Goal: Check status: Check status

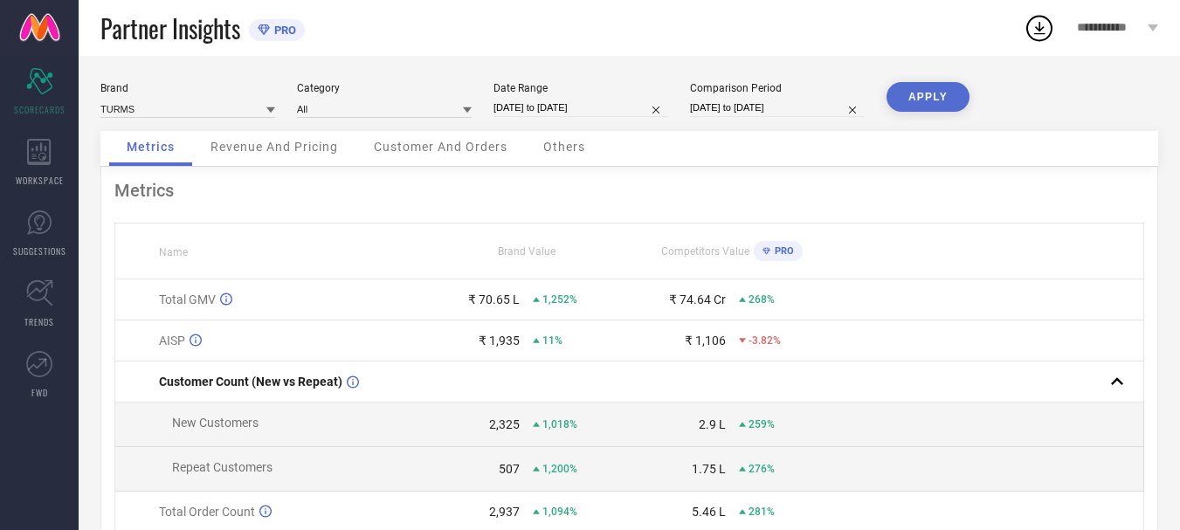
select select "4"
select select "2025"
select select "5"
select select "2025"
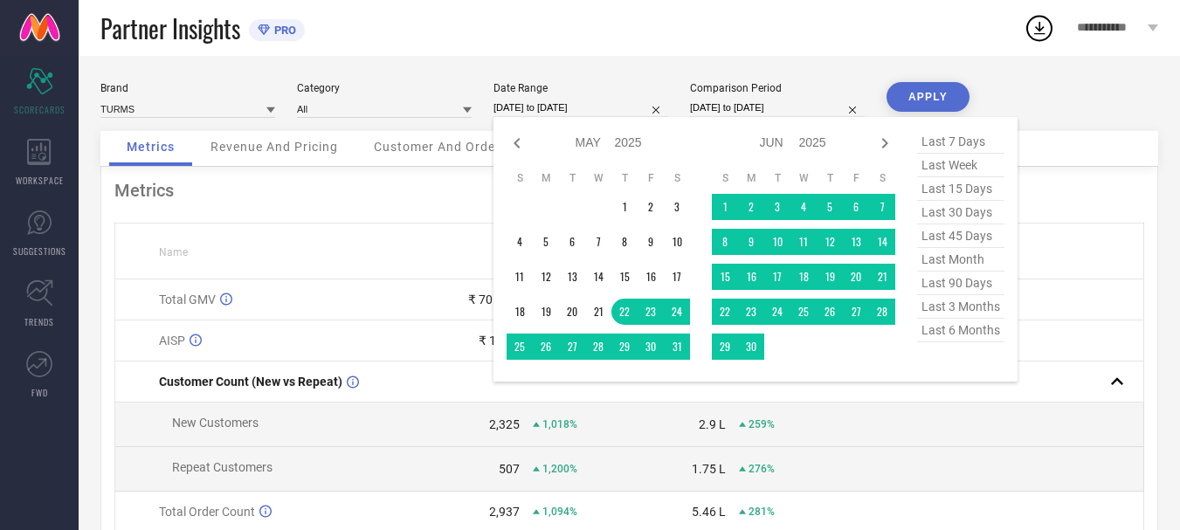
click at [612, 107] on input "[DATE] to [DATE]" at bounding box center [580, 108] width 175 height 18
click at [887, 146] on icon at bounding box center [884, 143] width 21 height 21
select select "5"
select select "2025"
select select "6"
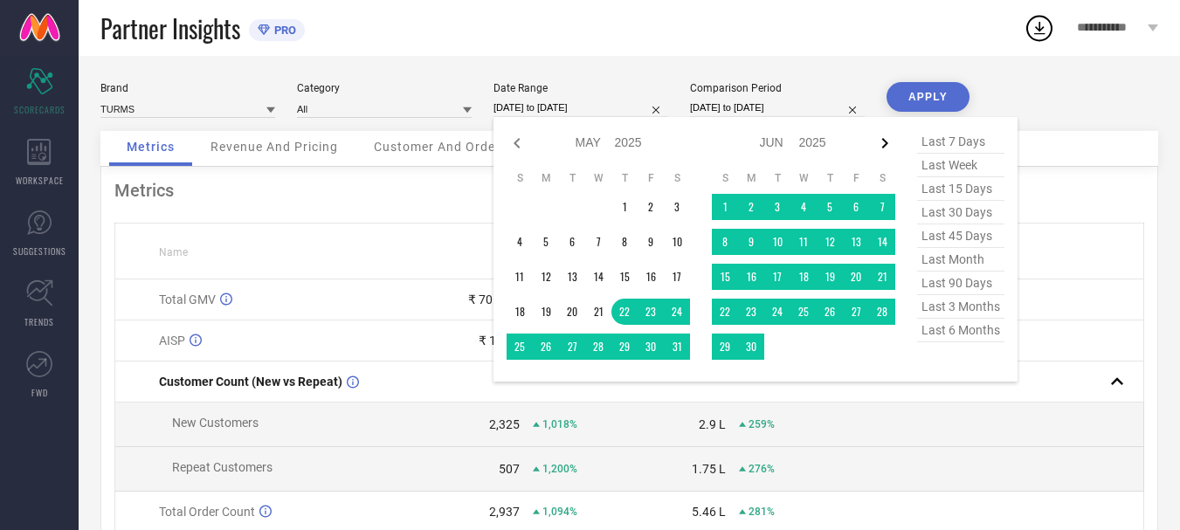
select select "2025"
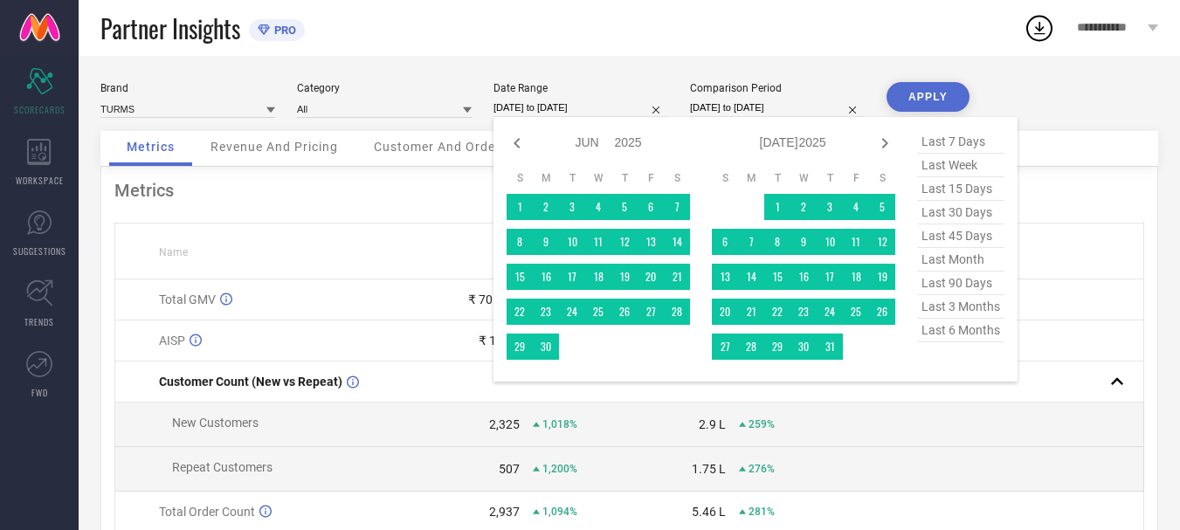
click at [887, 146] on icon at bounding box center [884, 143] width 21 height 21
select select "6"
select select "2025"
select select "7"
select select "2025"
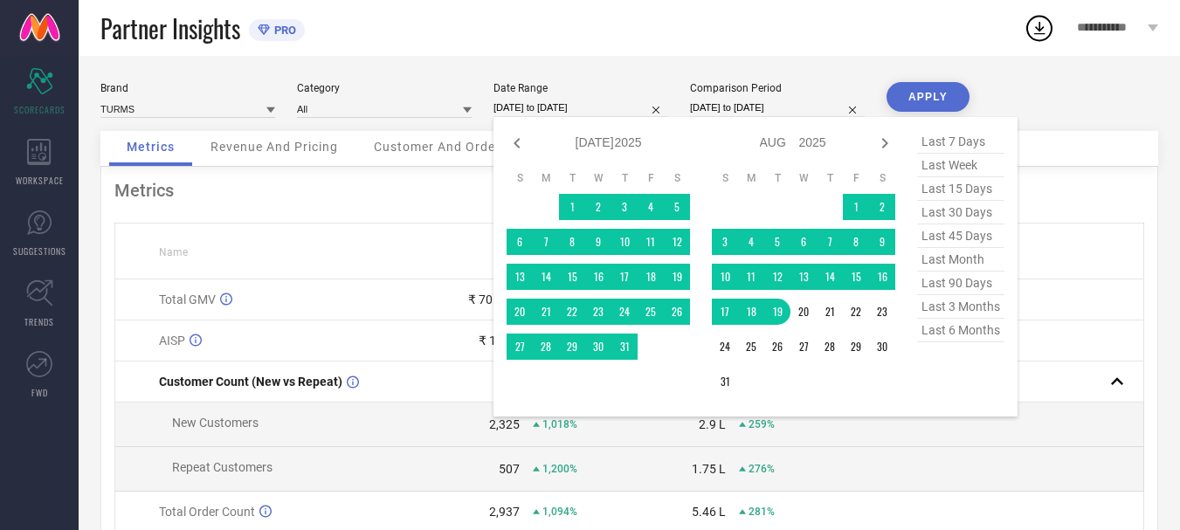
click at [887, 146] on icon at bounding box center [884, 143] width 21 height 21
select select "7"
select select "2025"
select select "8"
select select "2025"
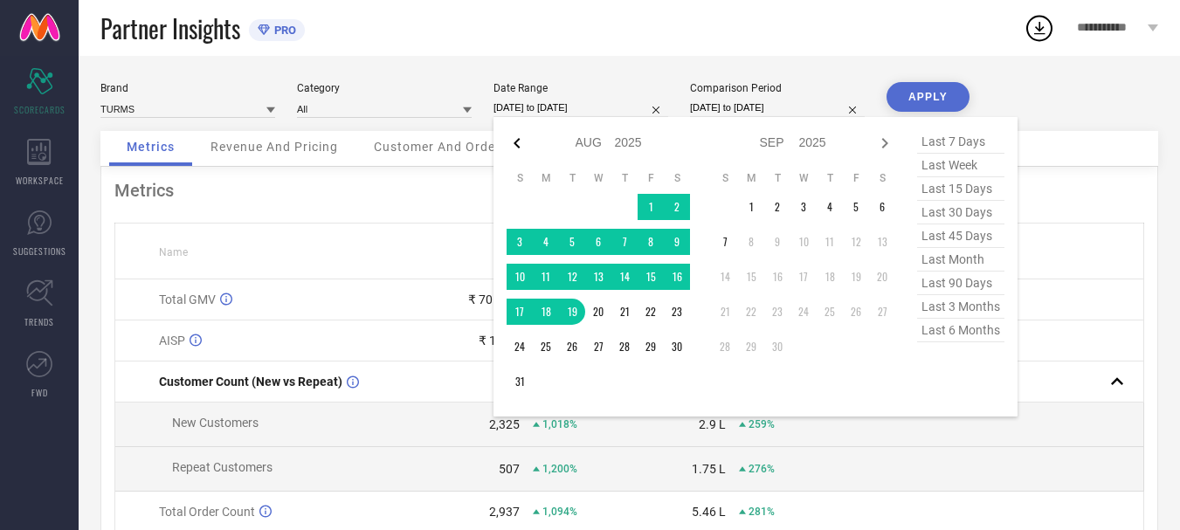
click at [518, 145] on icon at bounding box center [517, 143] width 6 height 10
select select "6"
select select "2025"
select select "7"
select select "2025"
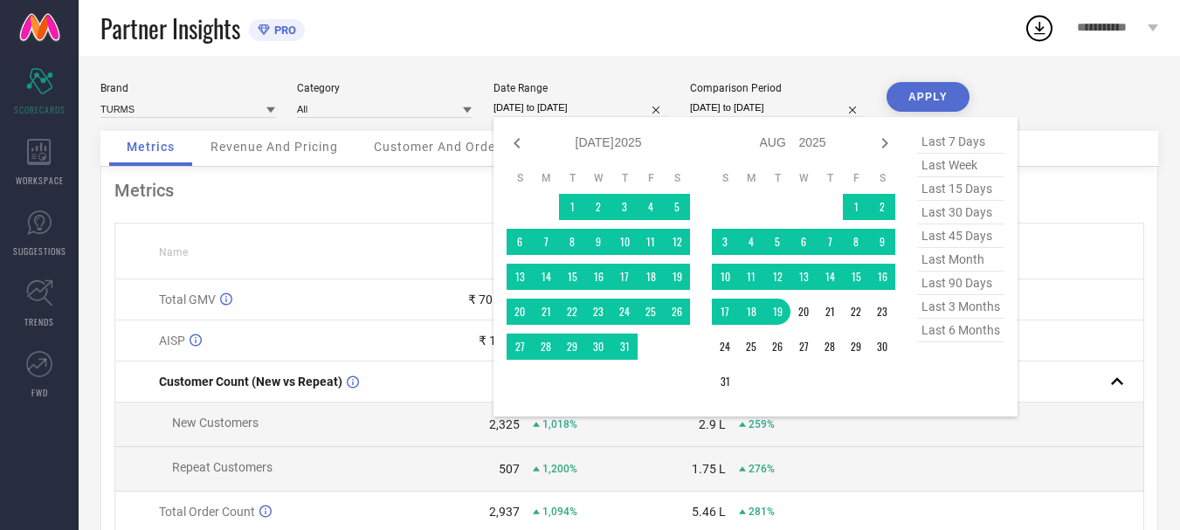
click at [518, 145] on icon at bounding box center [517, 143] width 6 height 10
select select "5"
select select "2025"
select select "6"
select select "2025"
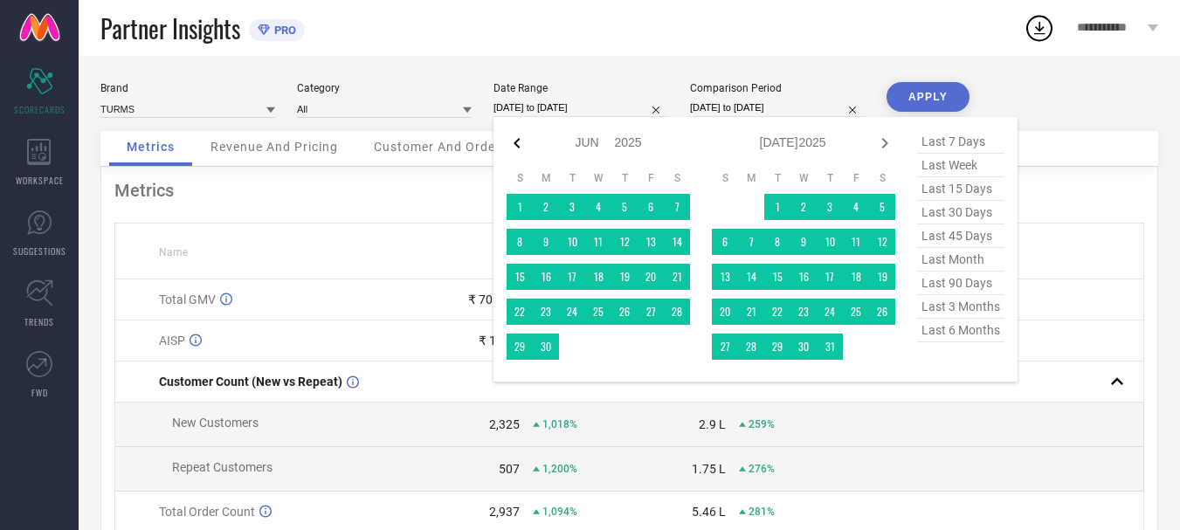
click at [519, 139] on icon at bounding box center [517, 143] width 6 height 10
select select "4"
select select "2025"
select select "5"
select select "2025"
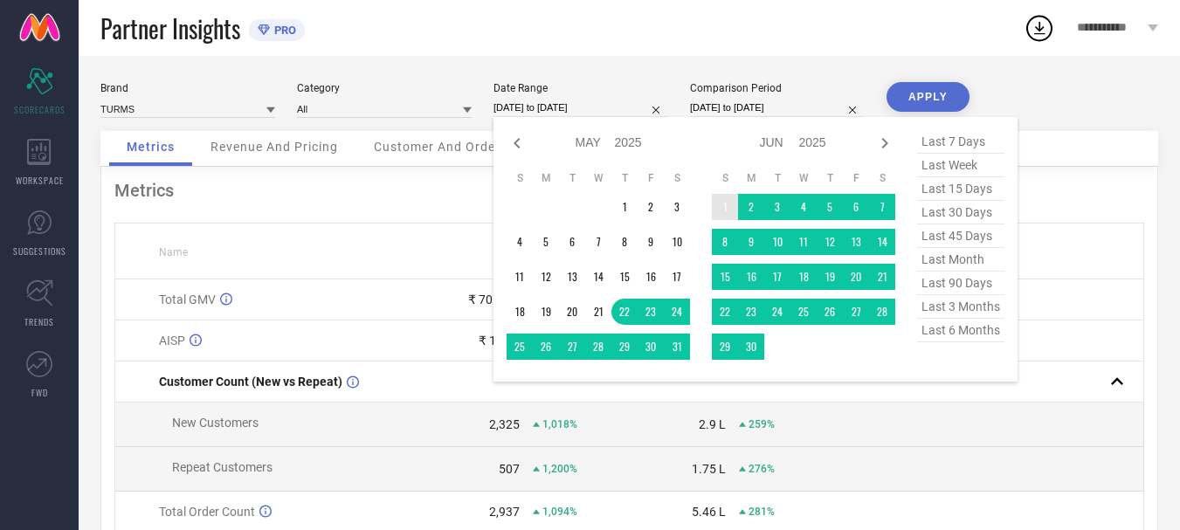
type input "After [DATE]"
click at [720, 207] on td "1" at bounding box center [725, 207] width 26 height 26
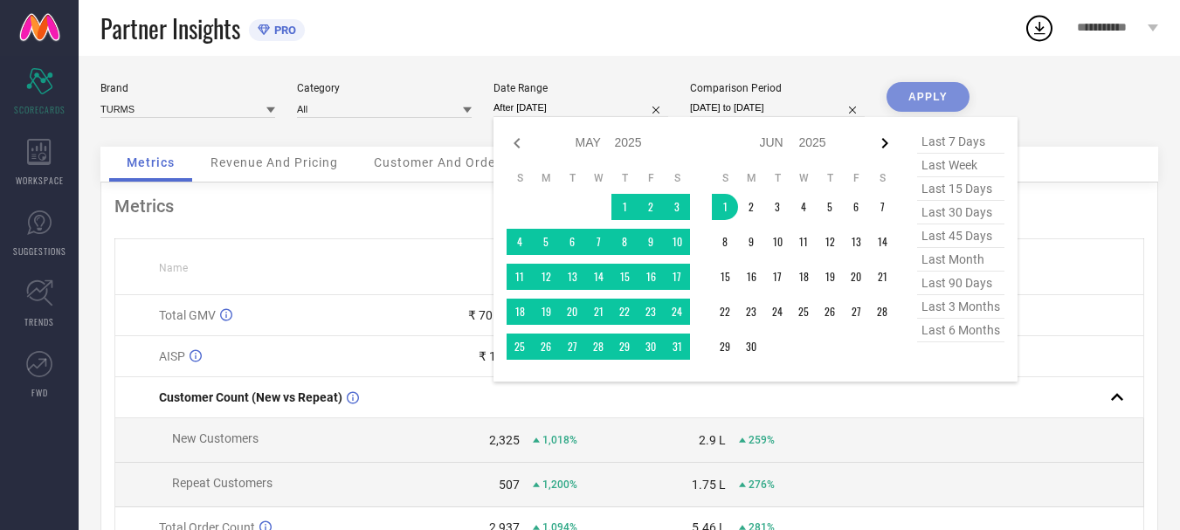
click at [887, 144] on icon at bounding box center [884, 143] width 21 height 21
select select "5"
select select "2025"
select select "6"
select select "2025"
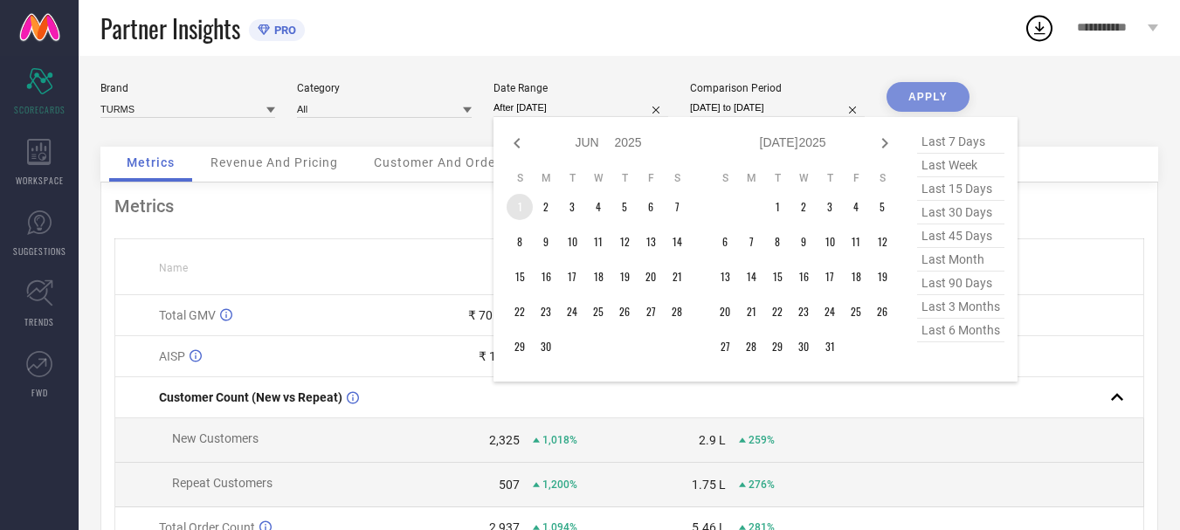
type input "[DATE] to [DATE]"
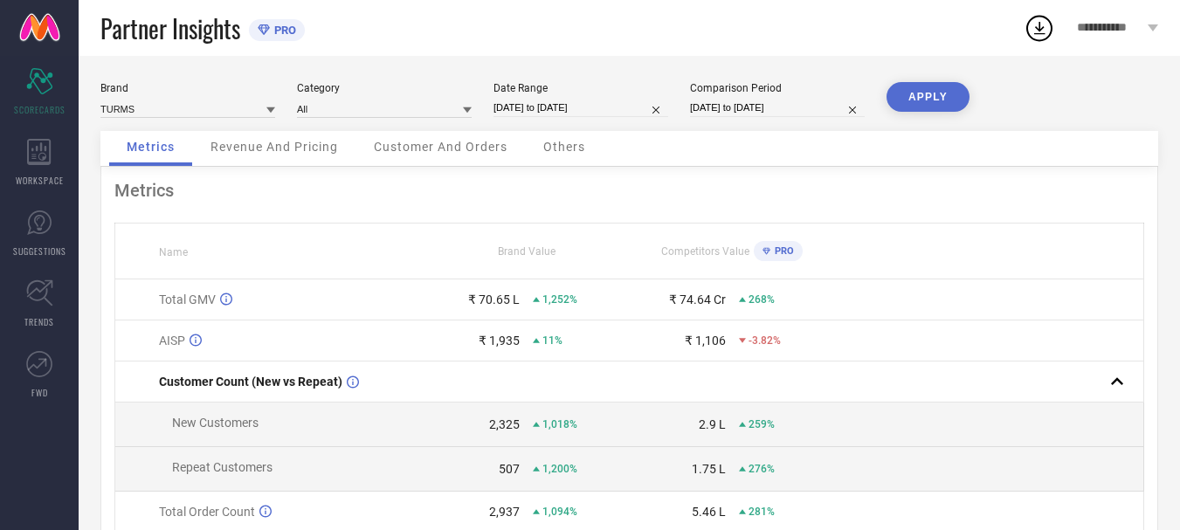
click at [610, 105] on input "[DATE] to [DATE]" at bounding box center [580, 108] width 175 height 18
select select "5"
select select "2025"
select select "6"
select select "2025"
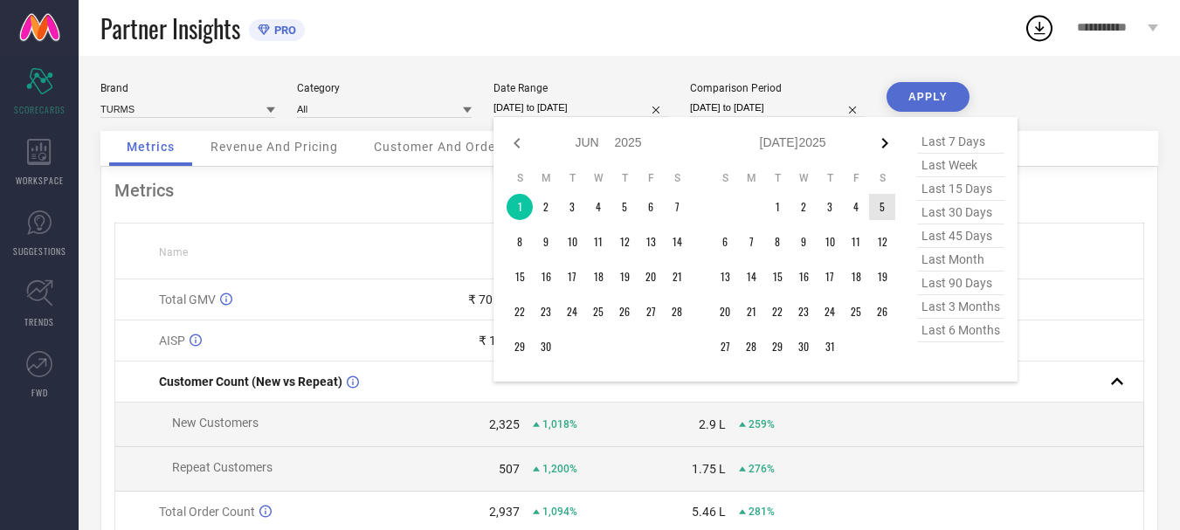
click at [890, 147] on icon at bounding box center [884, 143] width 21 height 21
select select "6"
select select "2025"
select select "7"
select select "2025"
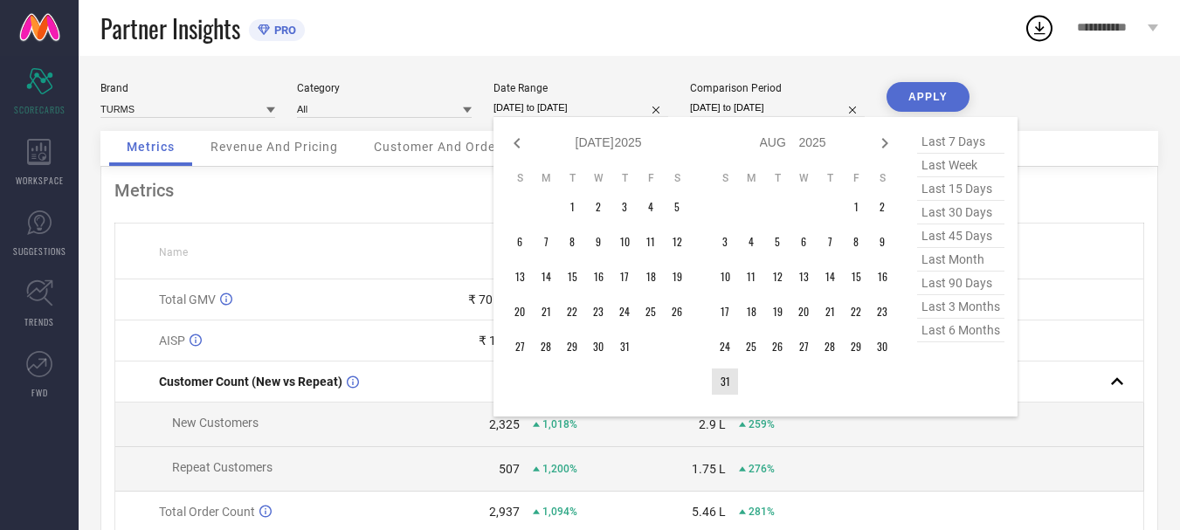
type input "After [DATE]"
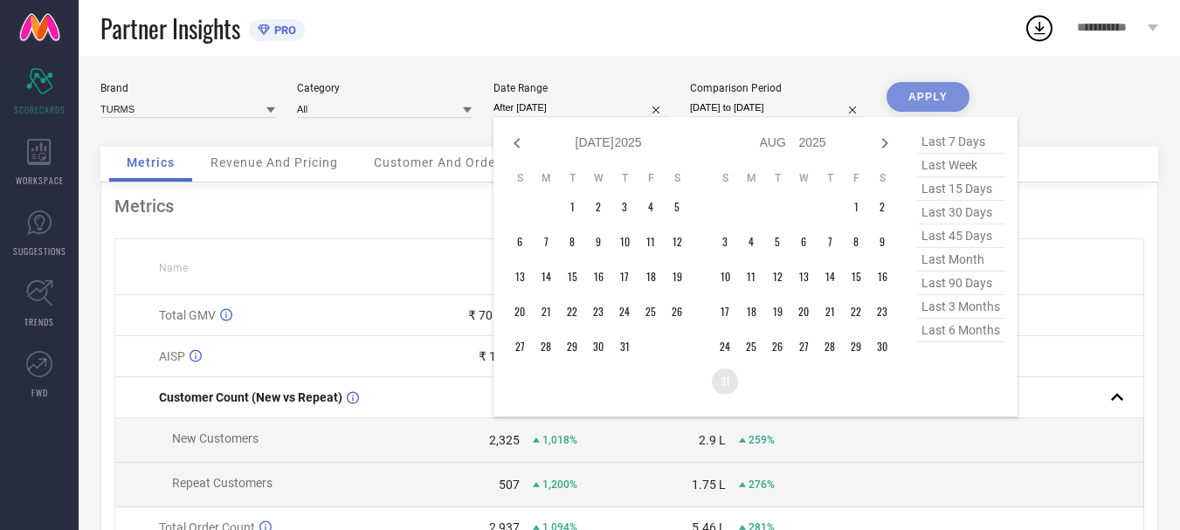
click at [728, 377] on td "31" at bounding box center [725, 382] width 26 height 26
click at [511, 145] on icon at bounding box center [517, 143] width 21 height 21
select select "5"
select select "2025"
select select "6"
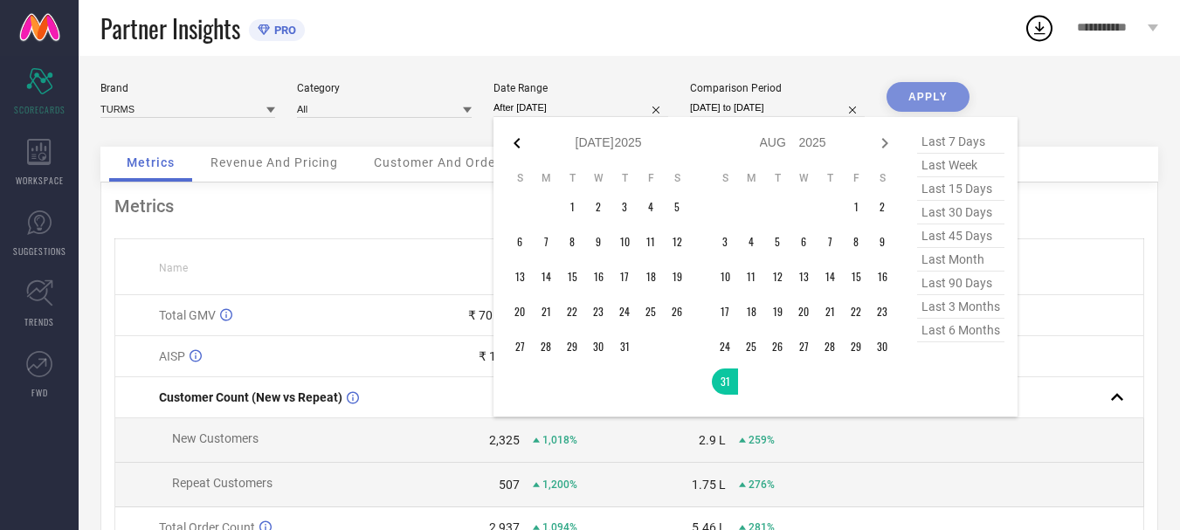
select select "2025"
click at [511, 144] on icon at bounding box center [517, 143] width 21 height 21
select select "4"
select select "2025"
select select "5"
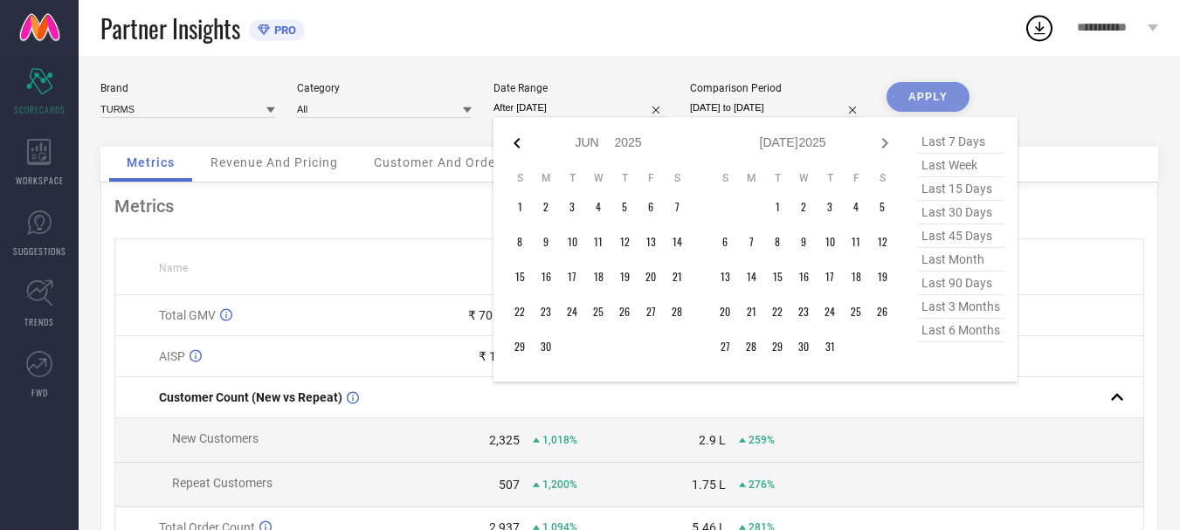
select select "2025"
click at [511, 144] on icon at bounding box center [517, 143] width 21 height 21
select select "3"
select select "2025"
select select "4"
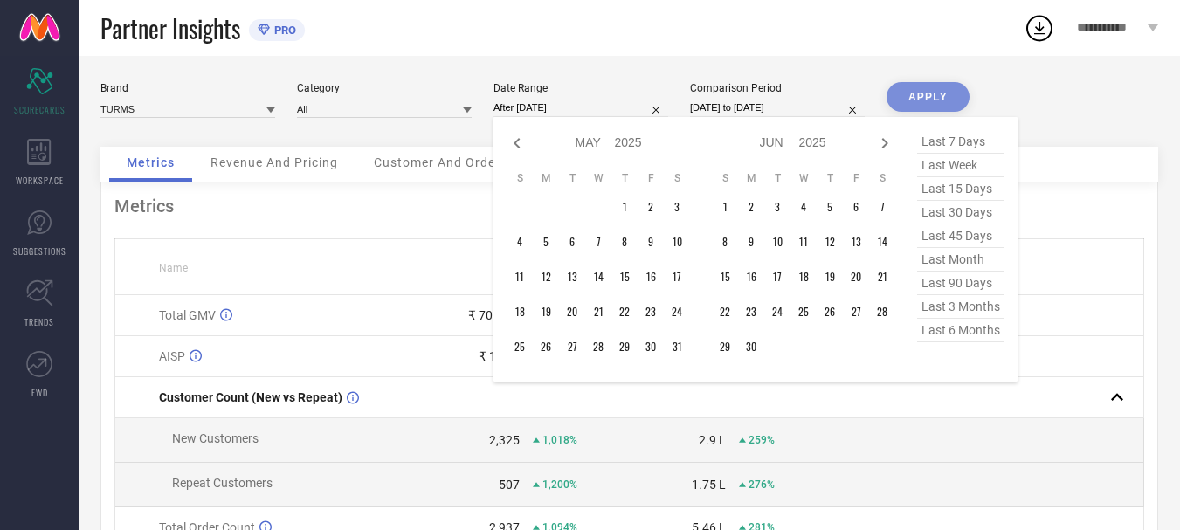
select select "2025"
click at [880, 148] on icon at bounding box center [884, 143] width 21 height 21
select select "4"
select select "2025"
select select "5"
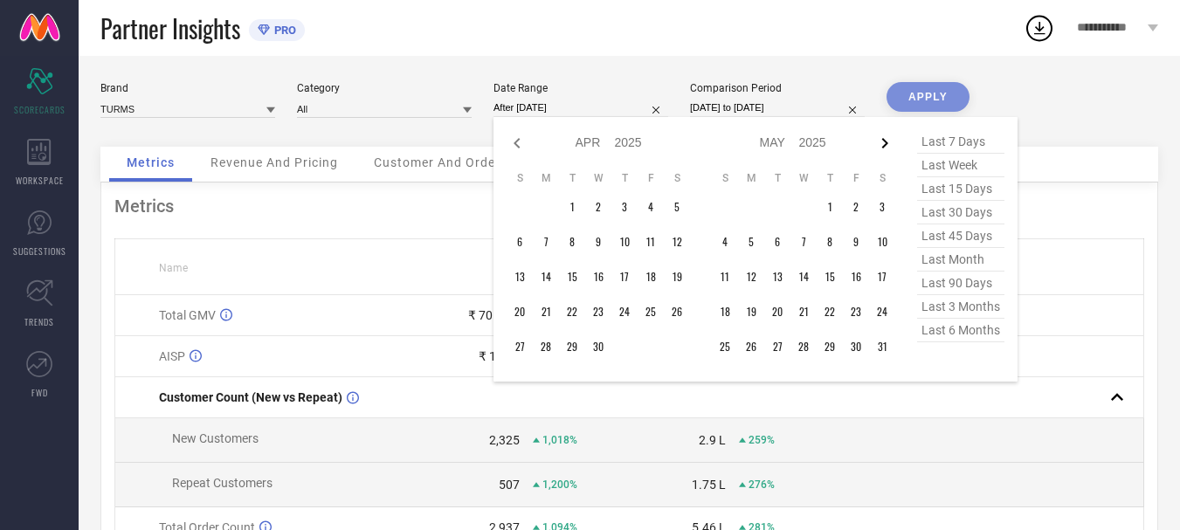
select select "2025"
click at [880, 148] on icon at bounding box center [884, 143] width 21 height 21
select select "5"
select select "2025"
select select "6"
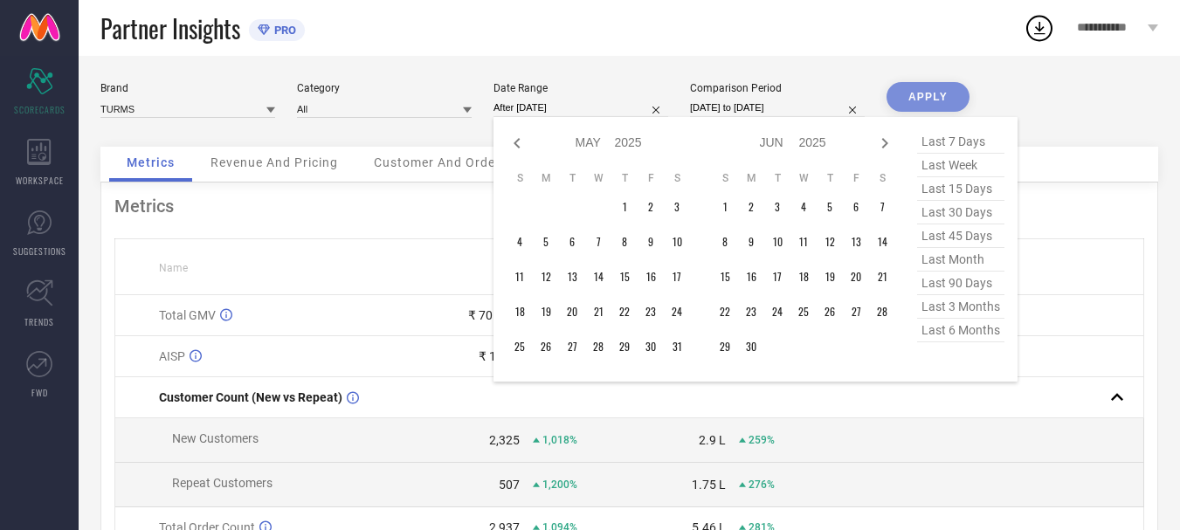
select select "2025"
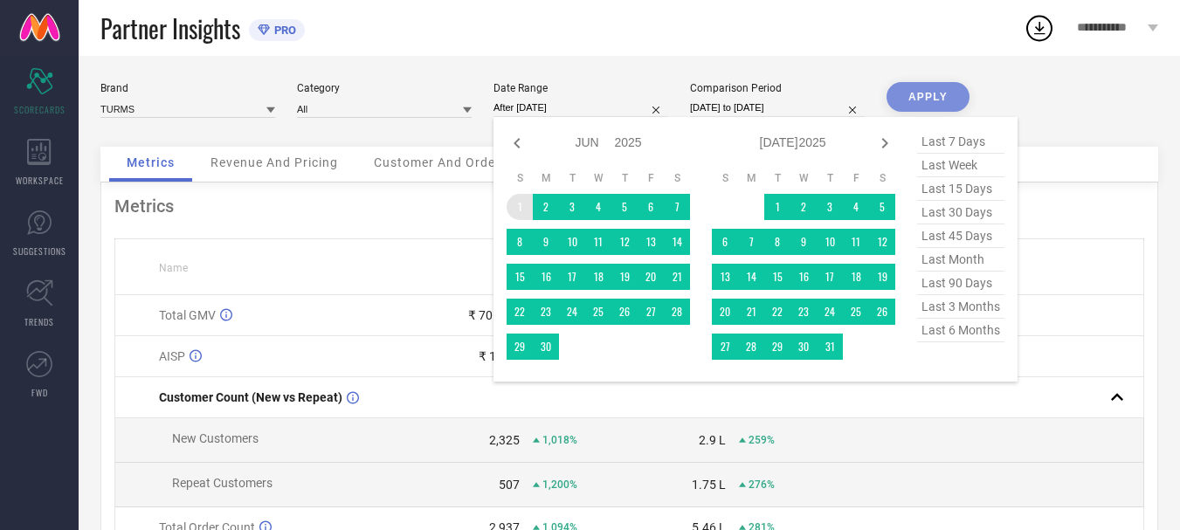
type input "[DATE] to [DATE]"
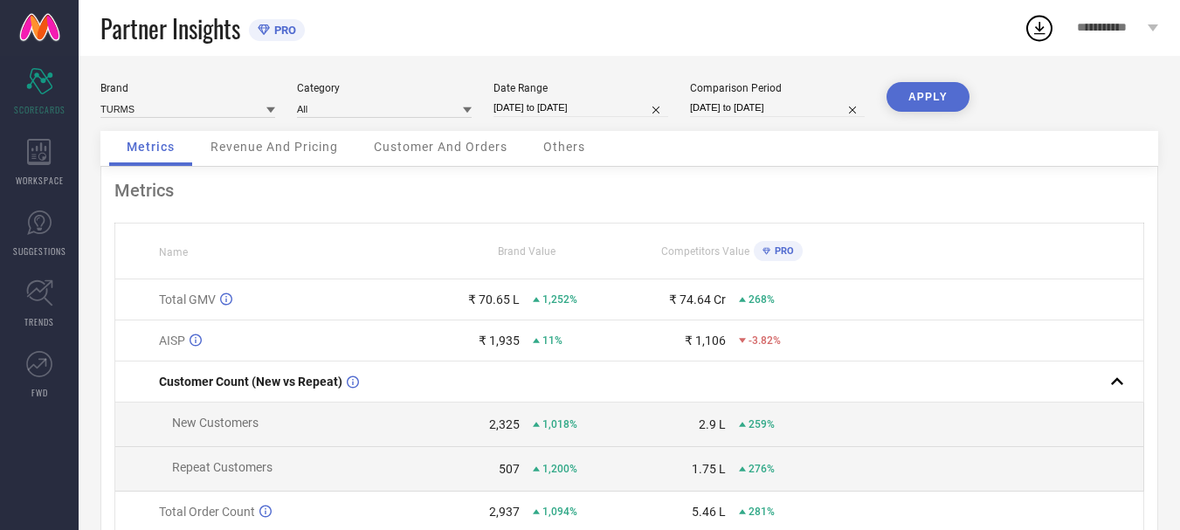
select select "6"
select select "2024"
select select "7"
select select "2024"
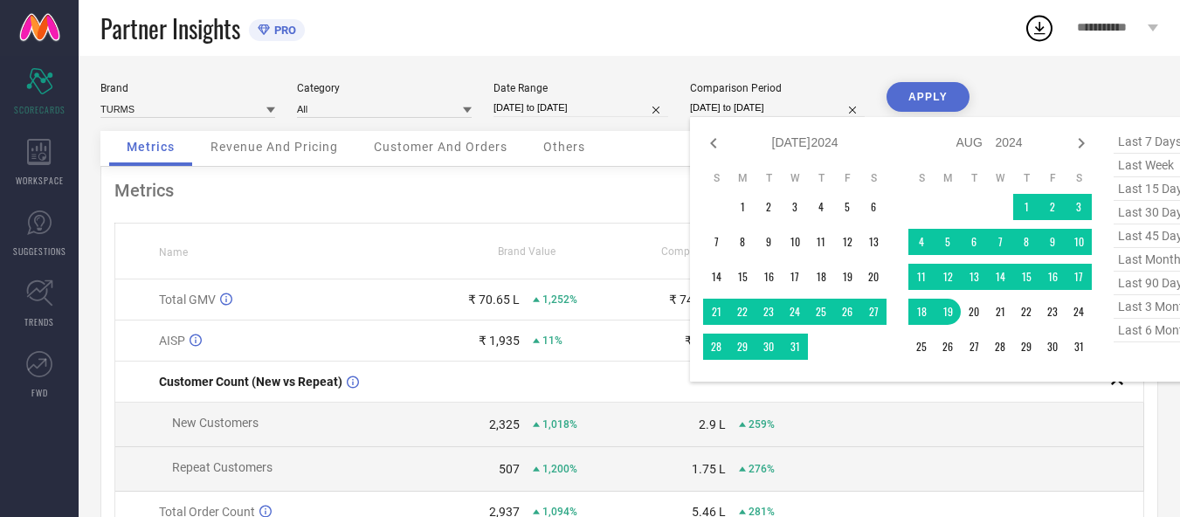
click at [721, 101] on input "[DATE] to [DATE]" at bounding box center [777, 108] width 175 height 18
click at [701, 136] on div "Jan Feb Mar Apr May Jun [DATE] Aug Sep Oct Nov [DATE] 2015 2016 2017 2018 2019 …" at bounding box center [952, 249] width 524 height 265
click at [707, 140] on icon at bounding box center [713, 143] width 21 height 21
select select "5"
select select "2024"
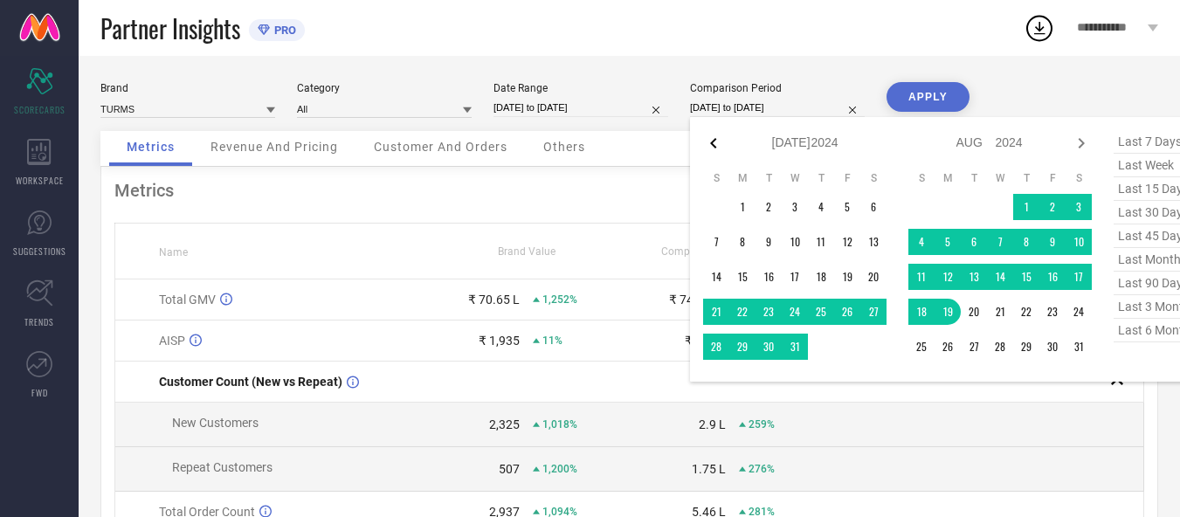
select select "6"
select select "2024"
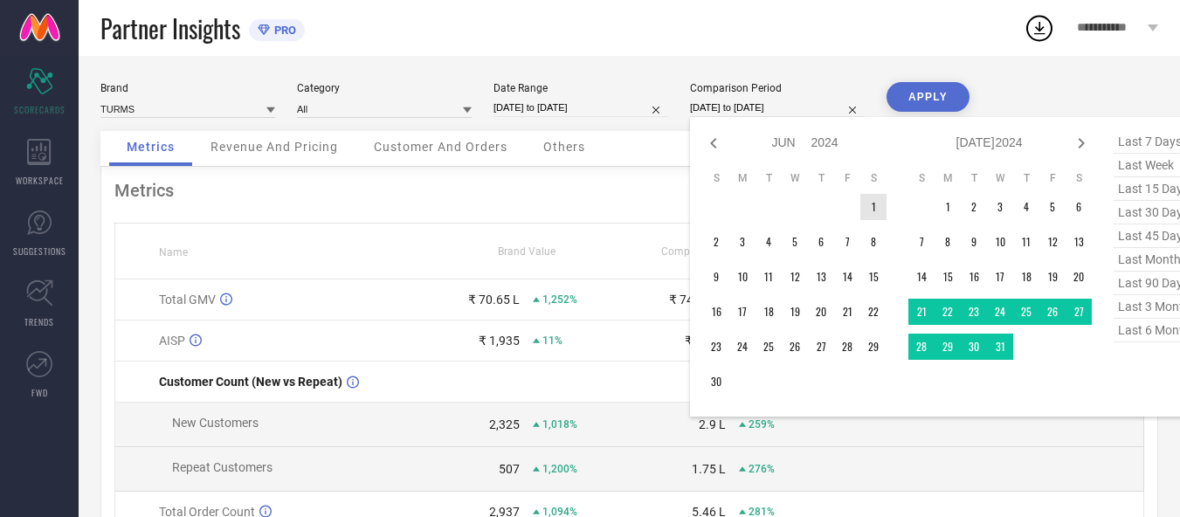
type input "After [DATE]"
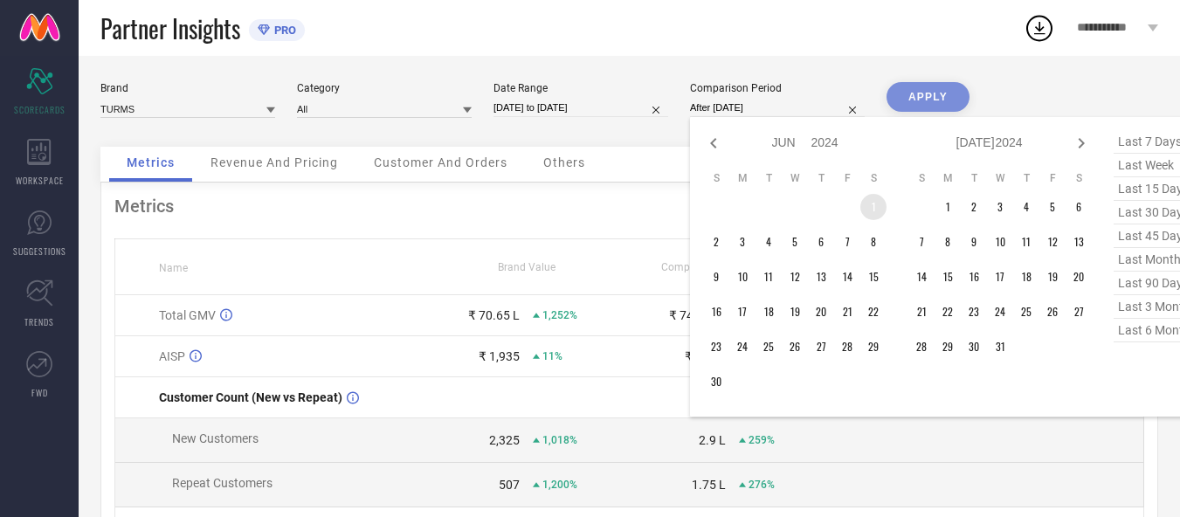
click at [870, 214] on td "1" at bounding box center [873, 207] width 26 height 26
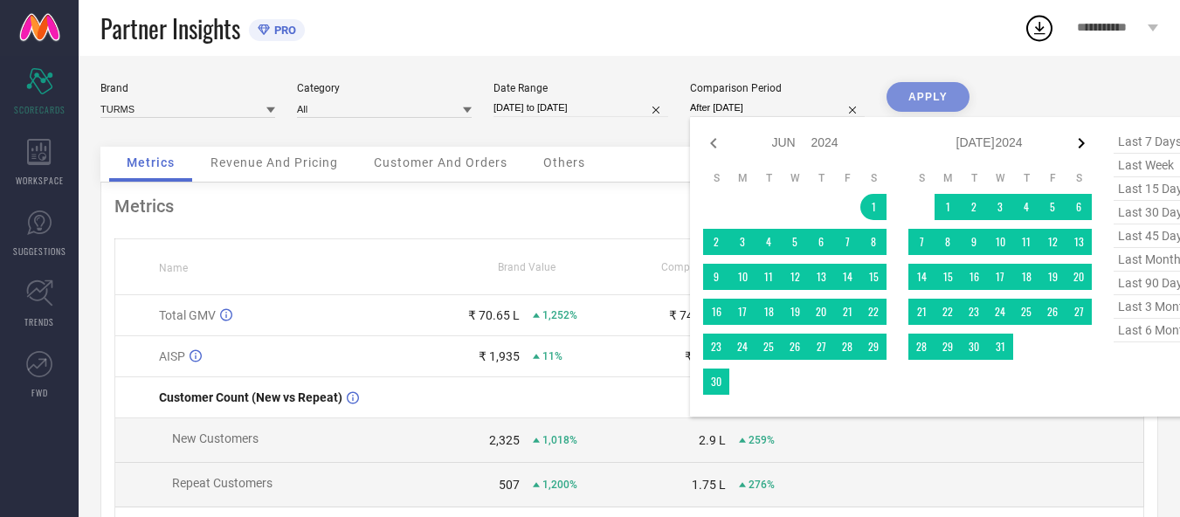
click at [1086, 139] on icon at bounding box center [1081, 143] width 21 height 21
select select "6"
select select "2024"
select select "7"
select select "2024"
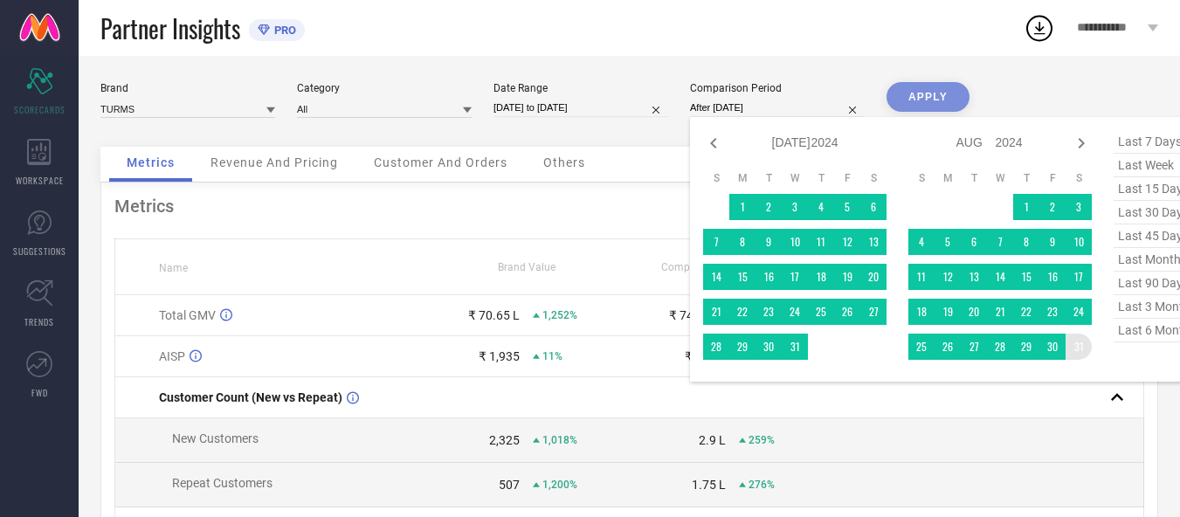
type input "[DATE] to [DATE]"
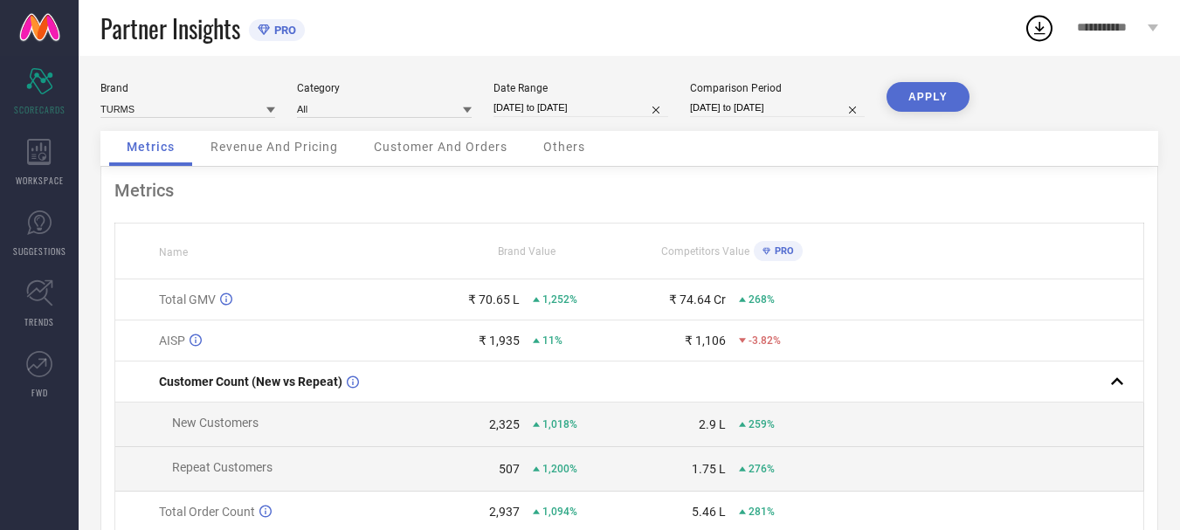
click at [937, 99] on button "APPLY" at bounding box center [928, 97] width 83 height 30
click at [275, 147] on span "Revenue And Pricing" at bounding box center [274, 147] width 128 height 14
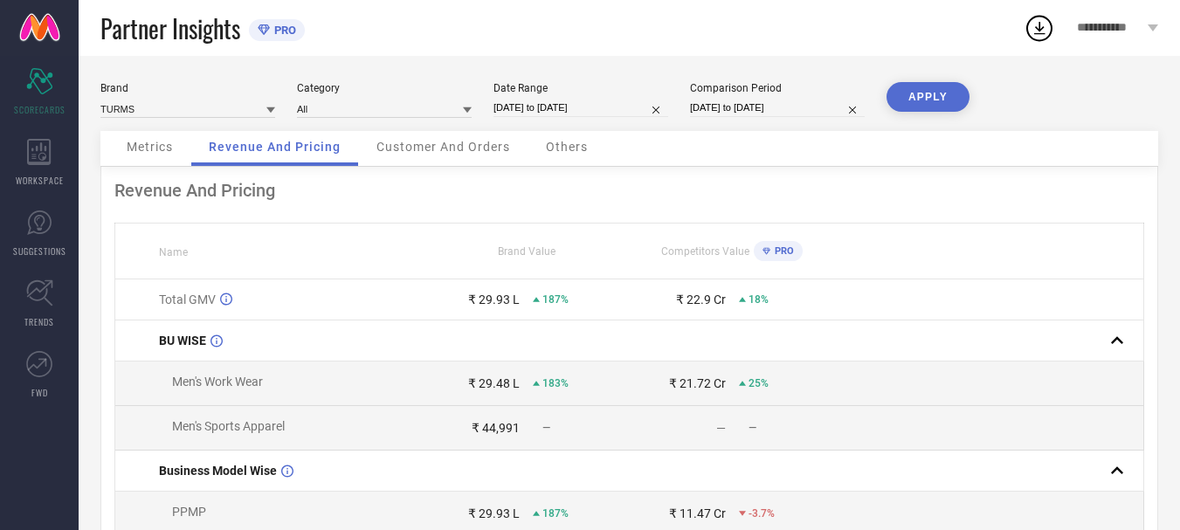
click at [407, 163] on div "Customer And Orders" at bounding box center [443, 148] width 169 height 35
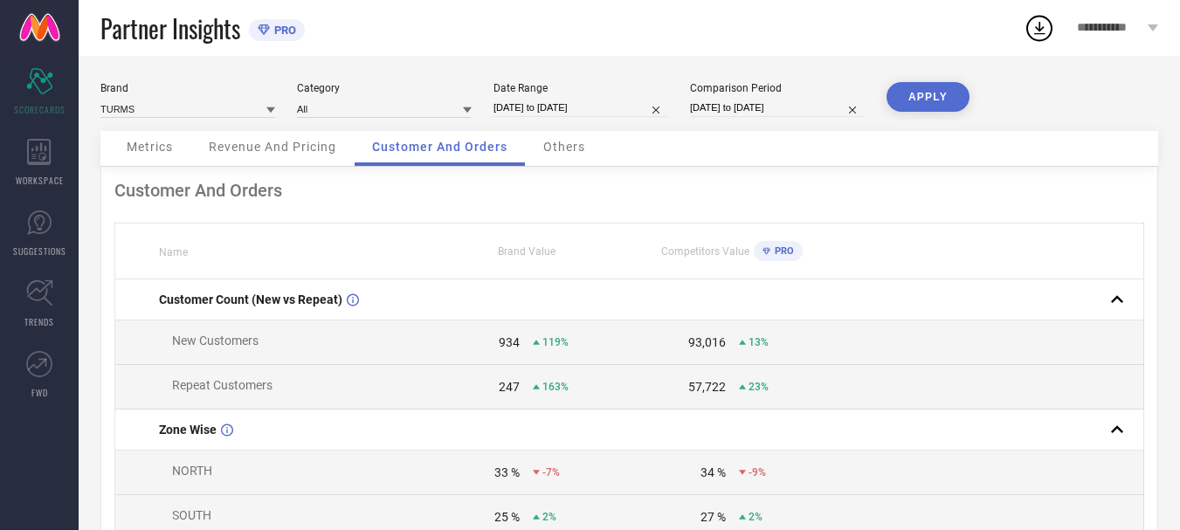
click at [564, 138] on div "Others" at bounding box center [564, 148] width 77 height 35
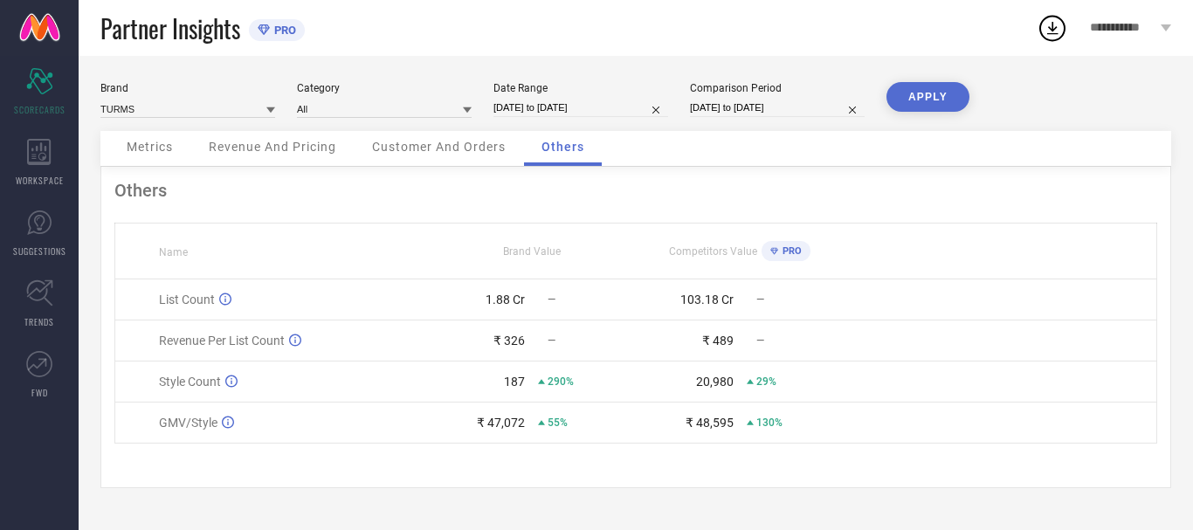
click at [281, 154] on span "Revenue And Pricing" at bounding box center [273, 147] width 128 height 14
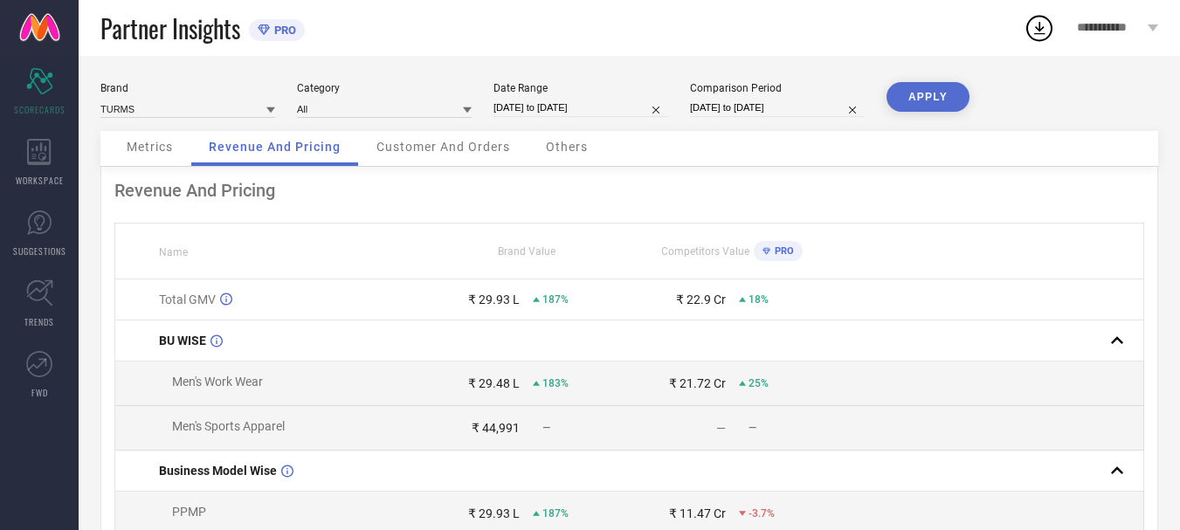
click at [156, 142] on span "Metrics" at bounding box center [150, 147] width 46 height 14
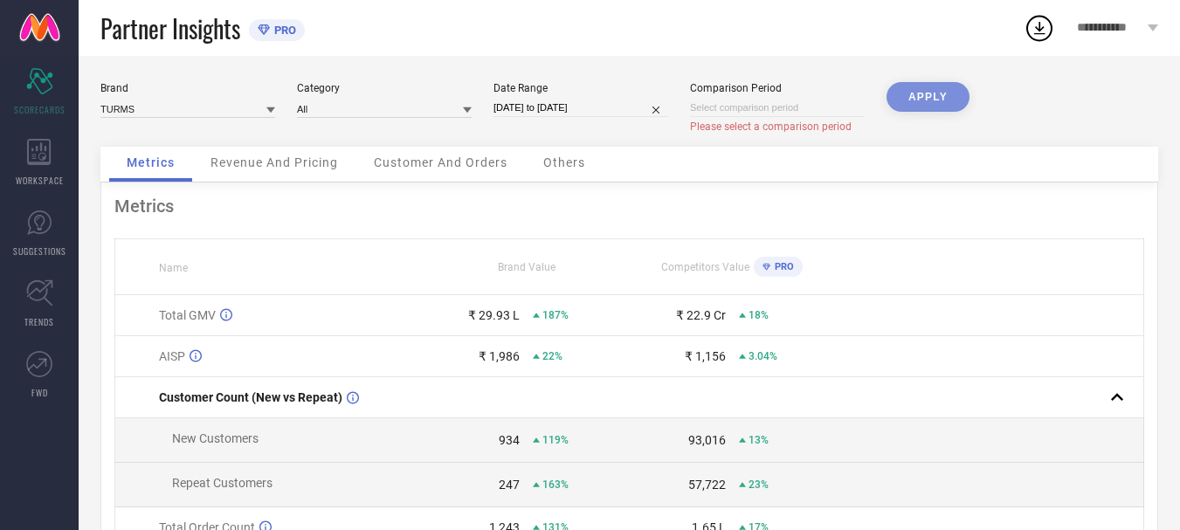
click at [735, 121] on span "Please select a comparison period" at bounding box center [771, 127] width 162 height 12
click at [42, 103] on span "SCORECARDS" at bounding box center [40, 109] width 52 height 13
click at [37, 283] on icon at bounding box center [39, 292] width 27 height 27
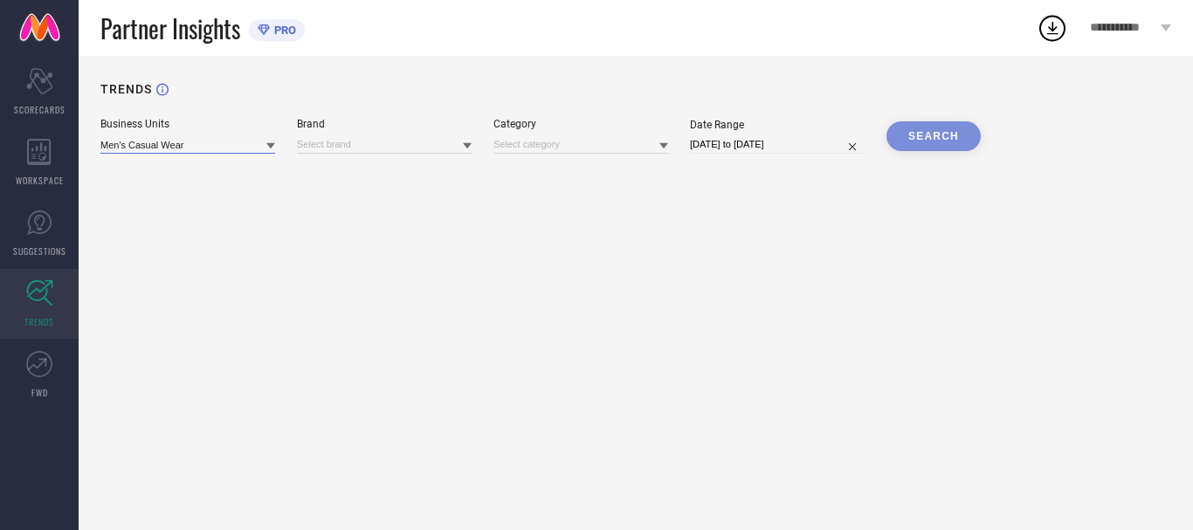
click at [206, 148] on input at bounding box center [187, 144] width 175 height 18
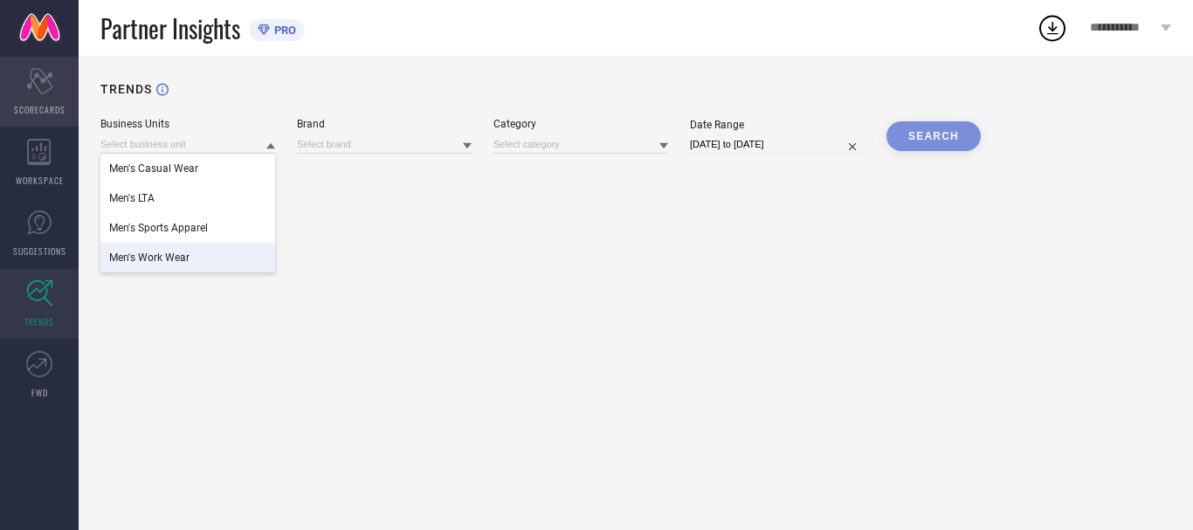
click at [41, 93] on icon at bounding box center [39, 81] width 26 height 26
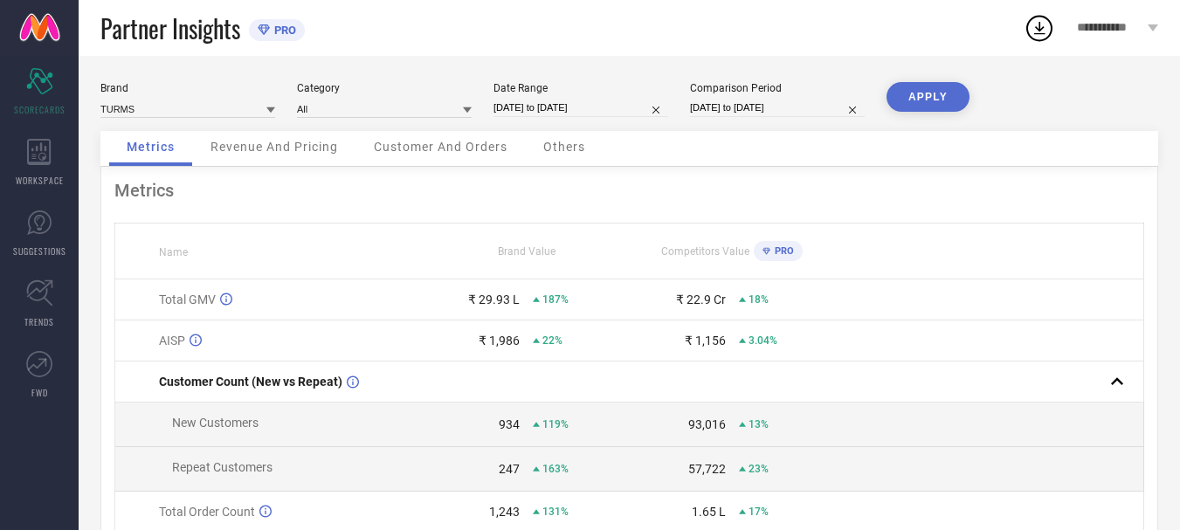
click at [536, 111] on input "[DATE] to [DATE]" at bounding box center [580, 108] width 175 height 18
select select "5"
select select "2025"
select select "6"
select select "2025"
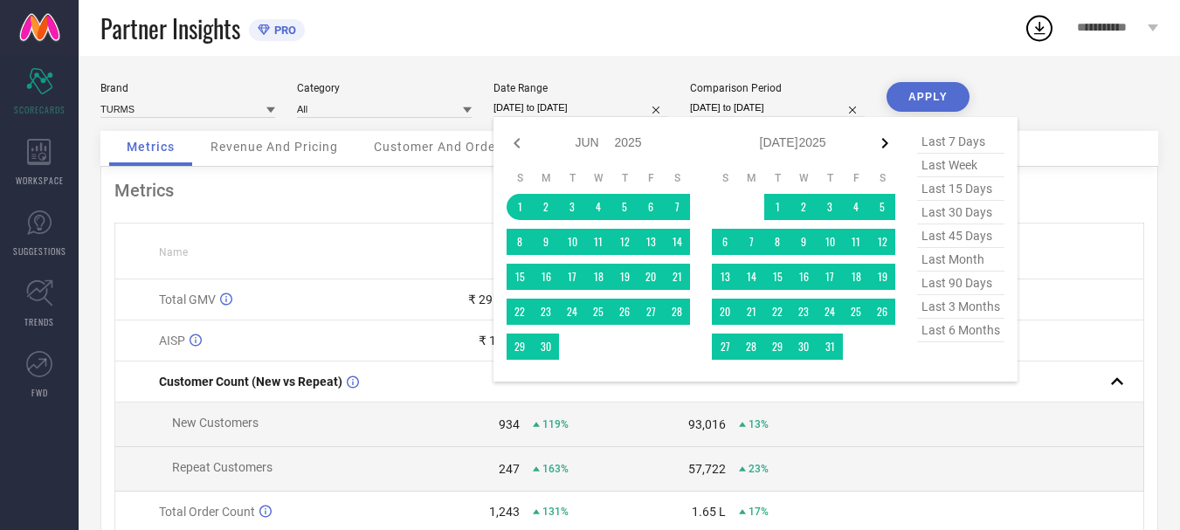
click at [883, 147] on icon at bounding box center [885, 143] width 6 height 10
select select "6"
select select "2025"
select select "7"
select select "2025"
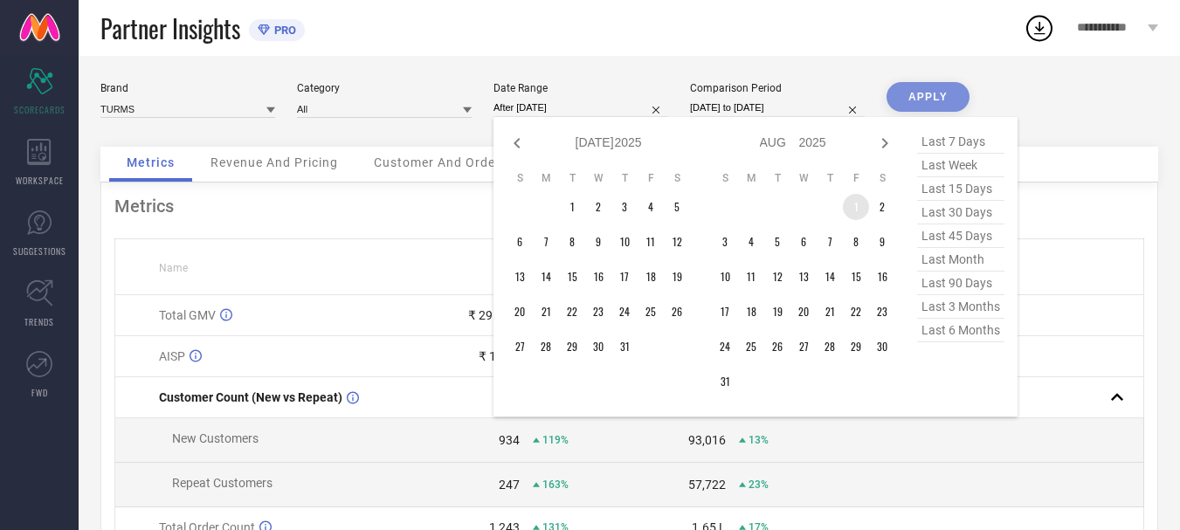
click at [852, 203] on td "1" at bounding box center [856, 207] width 26 height 26
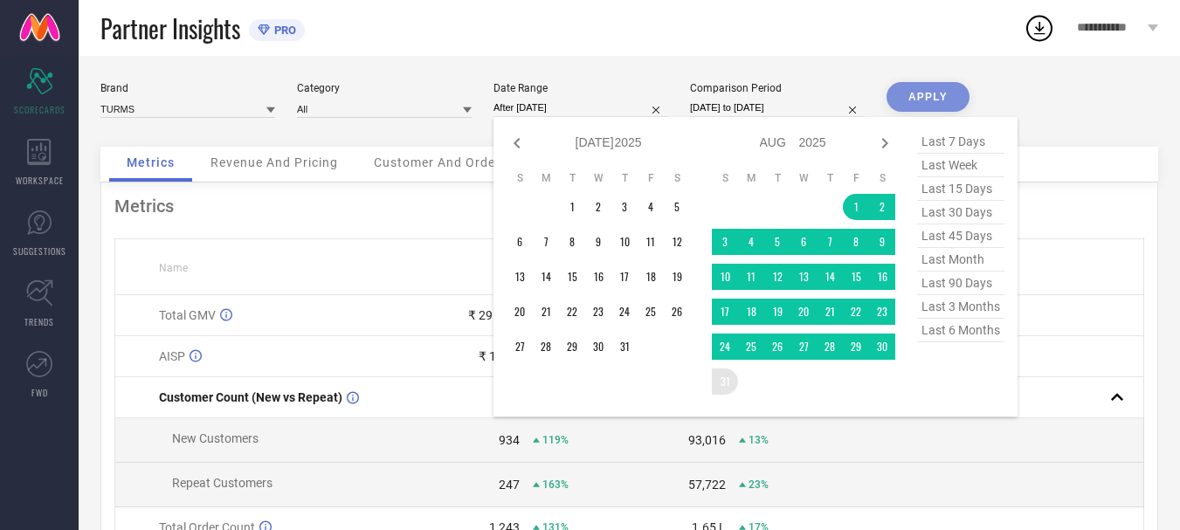
type input "[DATE] to [DATE]"
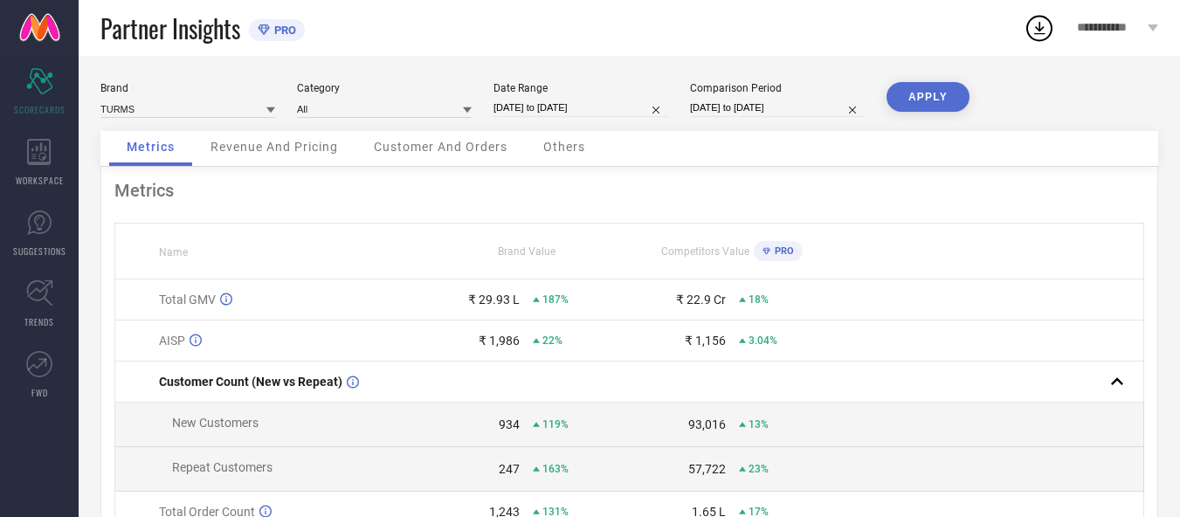
click at [789, 102] on input "[DATE] to [DATE]" at bounding box center [777, 108] width 175 height 18
select select "5"
select select "2024"
select select "6"
select select "2024"
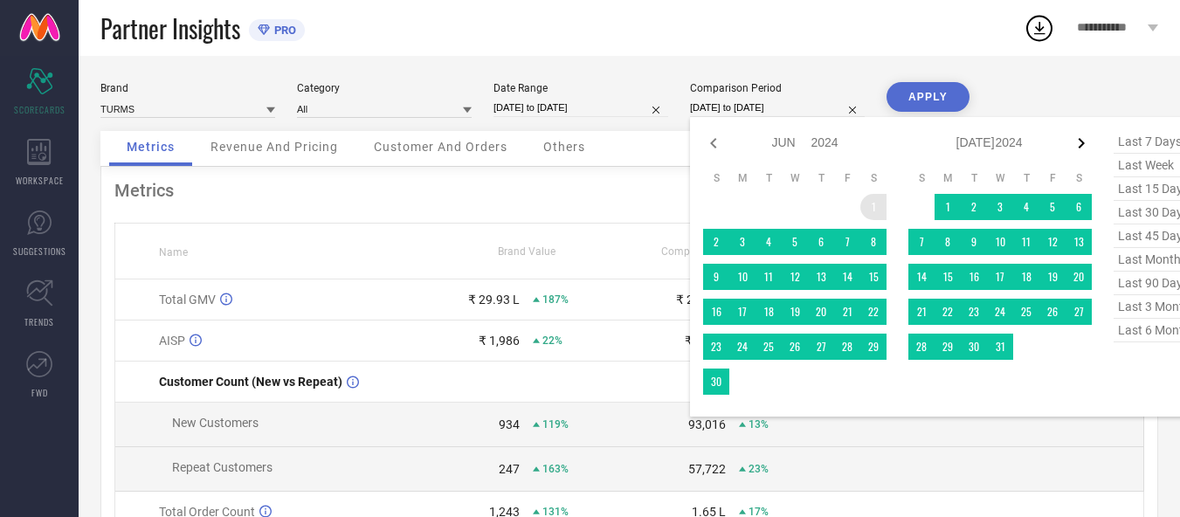
click at [1078, 142] on icon at bounding box center [1081, 143] width 21 height 21
select select "6"
select select "2024"
select select "7"
select select "2024"
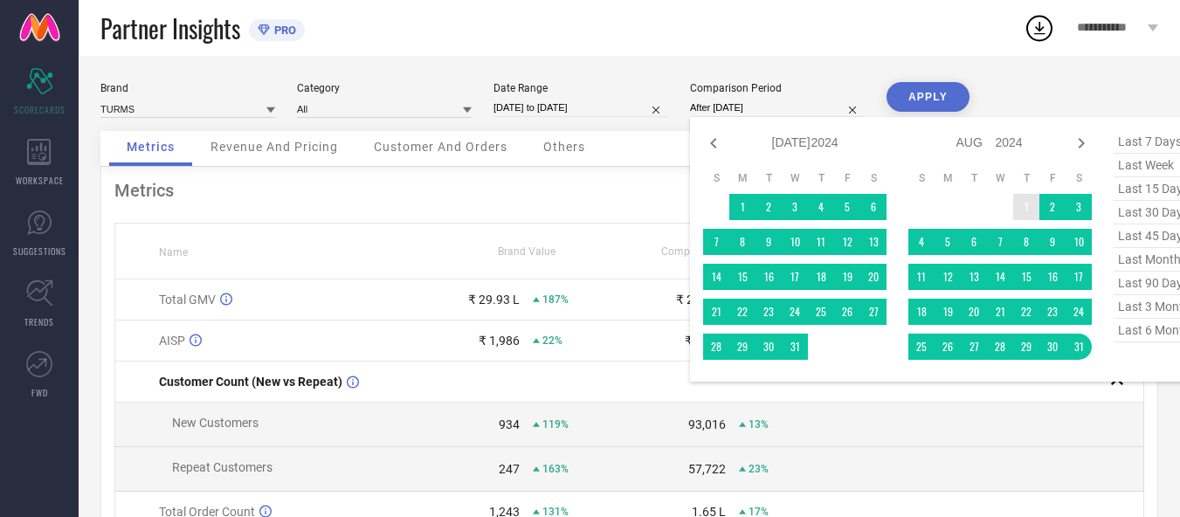
click at [1022, 206] on td "1" at bounding box center [1026, 207] width 26 height 26
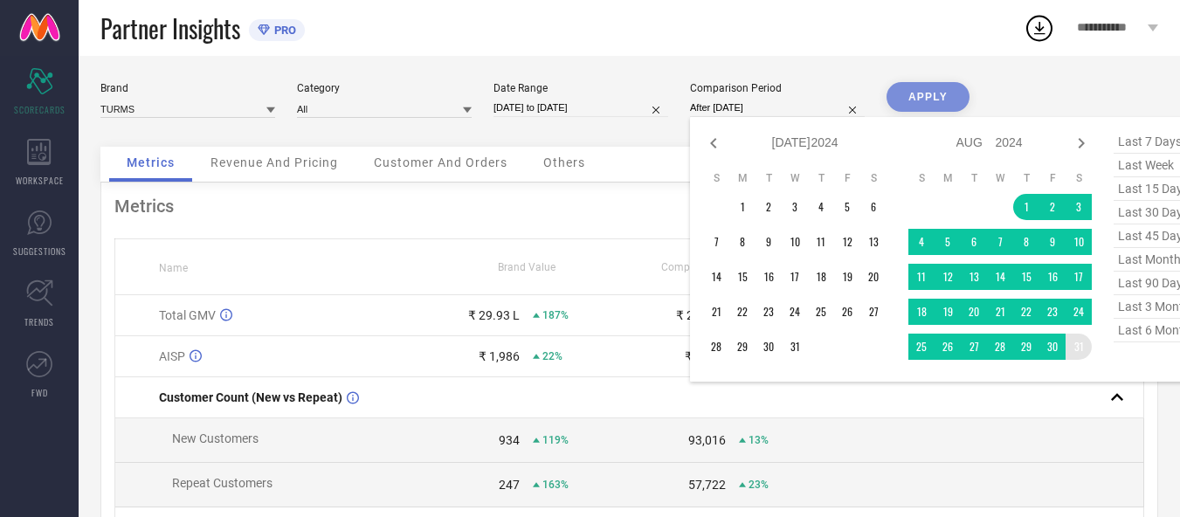
type input "[DATE] to [DATE]"
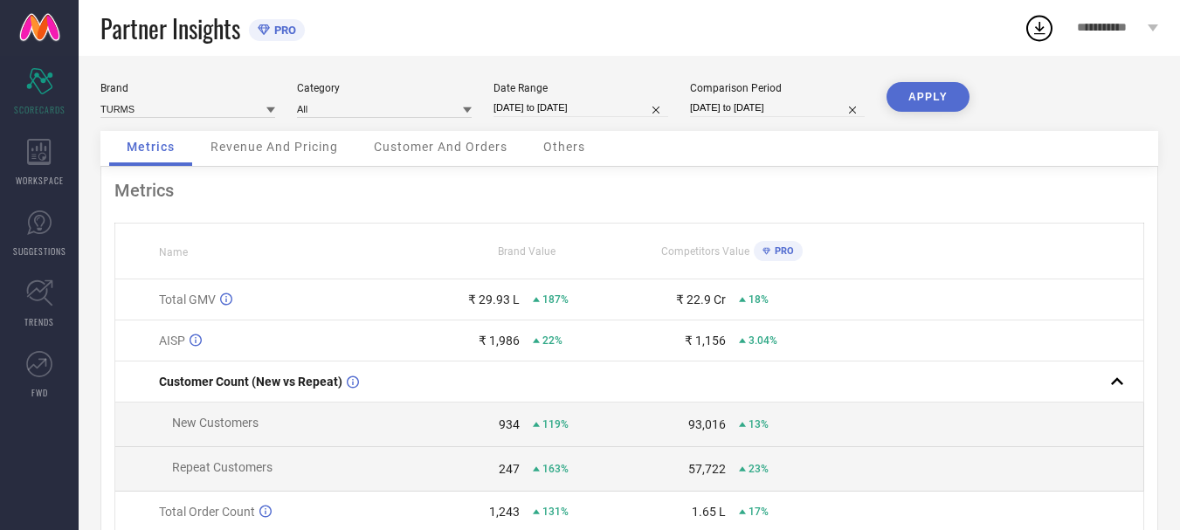
click at [921, 107] on button "APPLY" at bounding box center [928, 97] width 83 height 30
